Goal: Task Accomplishment & Management: Complete application form

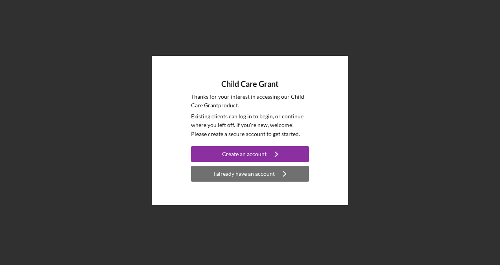
click at [267, 173] on div "I already have an account" at bounding box center [244, 174] width 61 height 16
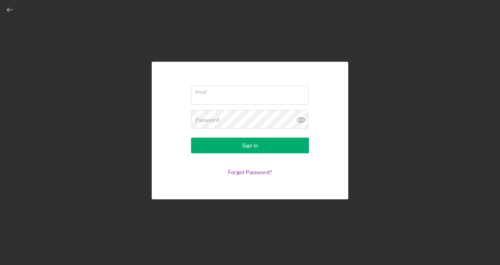
type input "[EMAIL_ADDRESS][DOMAIN_NAME]"
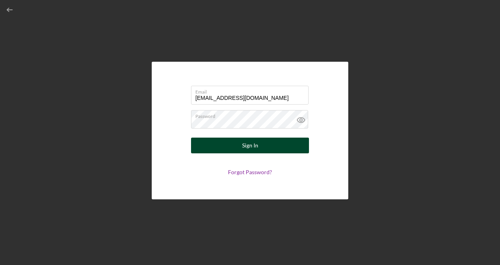
click at [233, 148] on button "Sign In" at bounding box center [250, 146] width 118 height 16
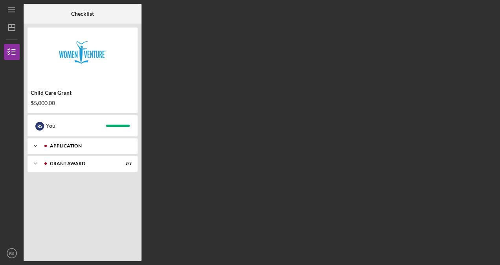
click at [65, 144] on div "Application" at bounding box center [89, 146] width 78 height 5
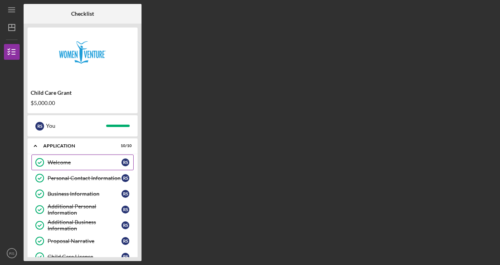
click at [126, 165] on div "R S" at bounding box center [126, 162] width 8 height 8
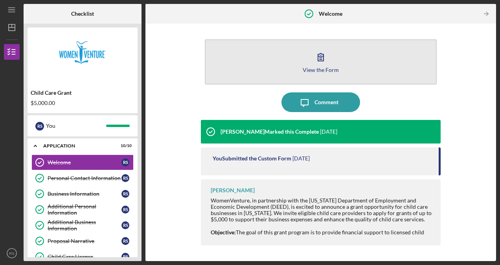
click at [315, 69] on div "View the Form" at bounding box center [321, 70] width 36 height 6
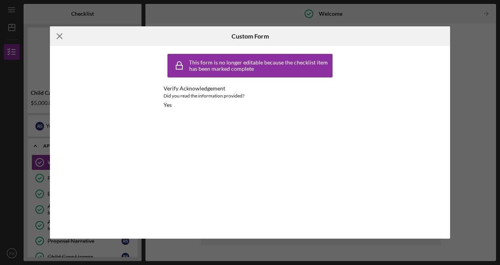
click at [62, 34] on line at bounding box center [59, 36] width 5 height 5
click at [60, 35] on line at bounding box center [59, 36] width 5 height 5
click at [59, 36] on line at bounding box center [59, 36] width 5 height 5
